Goal: Use online tool/utility: Use online tool/utility

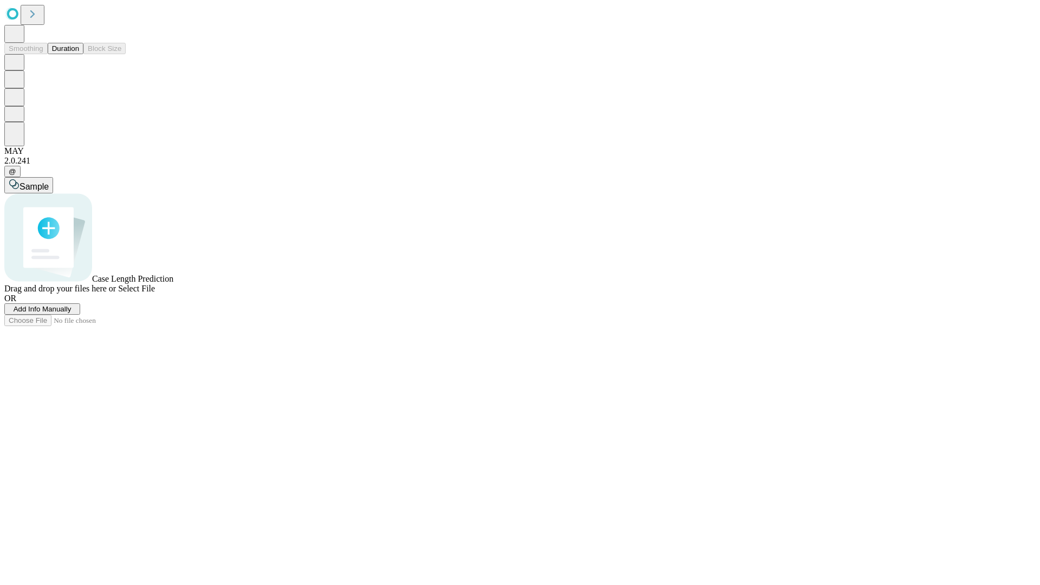
click at [72, 313] on span "Add Info Manually" at bounding box center [43, 309] width 58 height 8
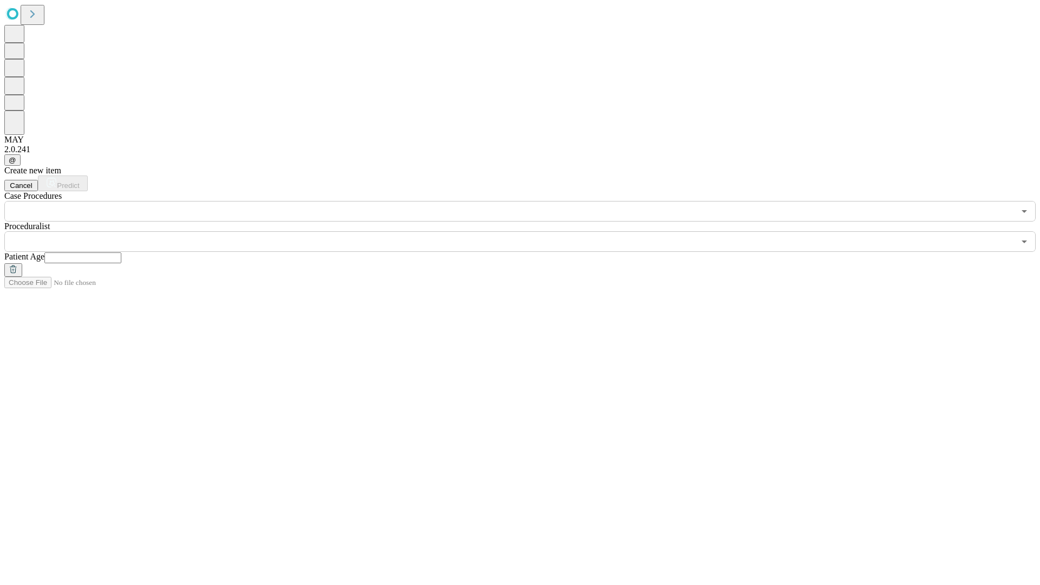
click at [121, 253] on input "text" at bounding box center [82, 258] width 77 height 11
type input "**"
click at [528, 231] on input "text" at bounding box center [509, 241] width 1011 height 21
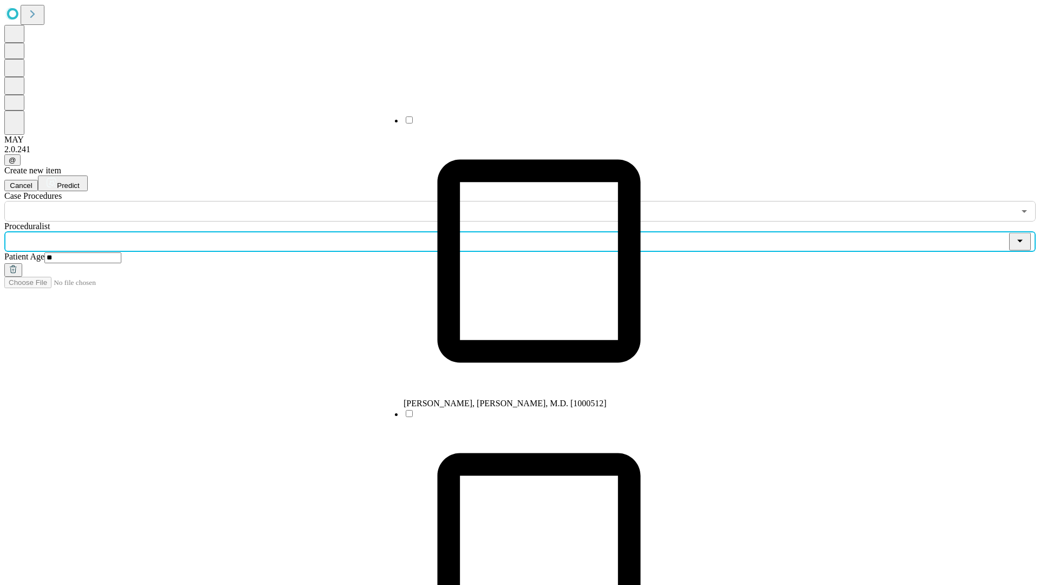
click at [528, 124] on li "[PERSON_NAME], [PERSON_NAME], M.D. [1000512]" at bounding box center [539, 262] width 271 height 294
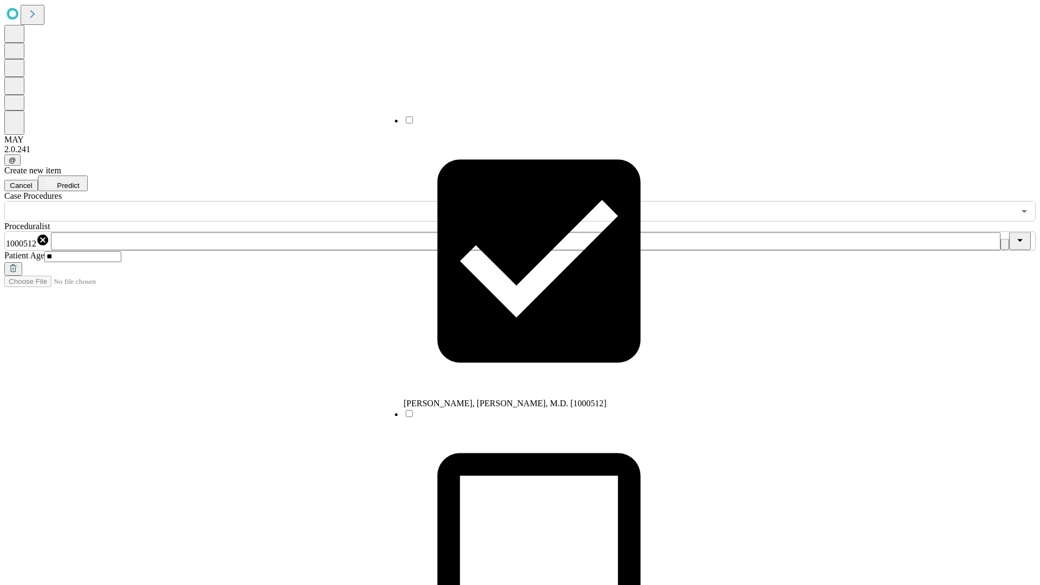
click at [228, 201] on input "text" at bounding box center [509, 211] width 1011 height 21
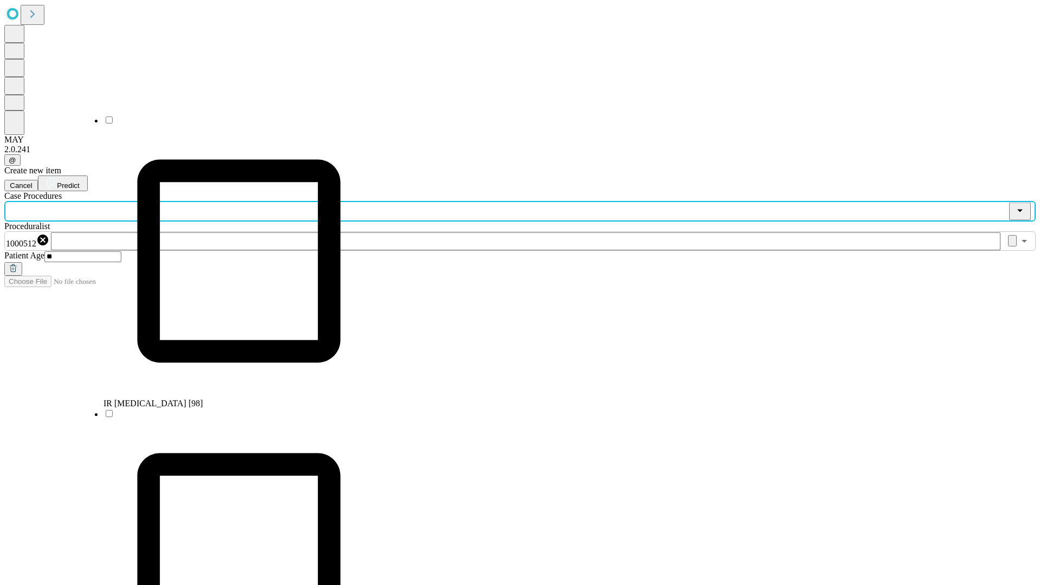
click at [228, 124] on li "IR [MEDICAL_DATA] [98]" at bounding box center [239, 262] width 271 height 294
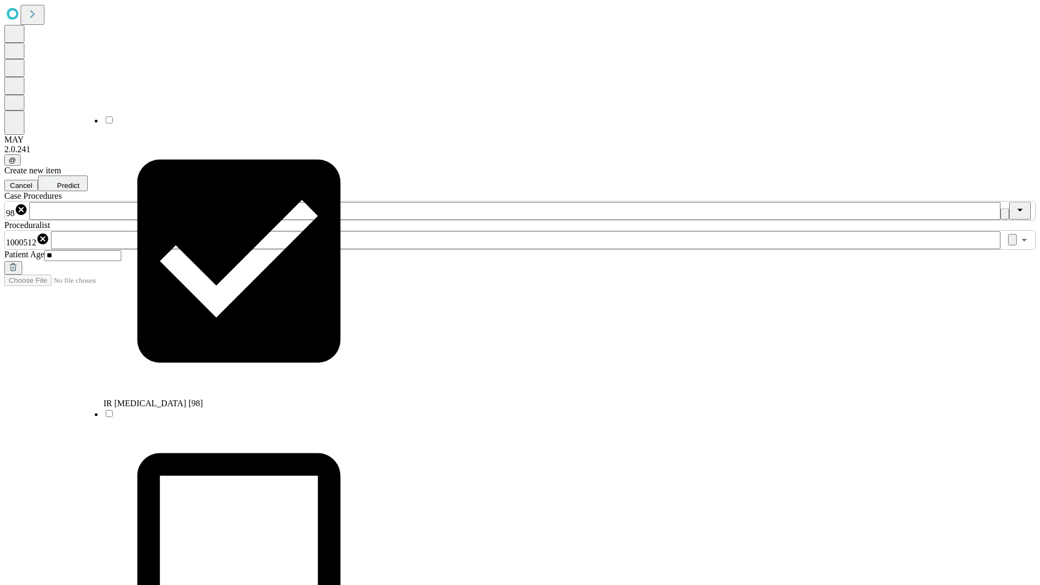
click at [79, 182] on span "Predict" at bounding box center [68, 186] width 22 height 8
